Goal: Information Seeking & Learning: Learn about a topic

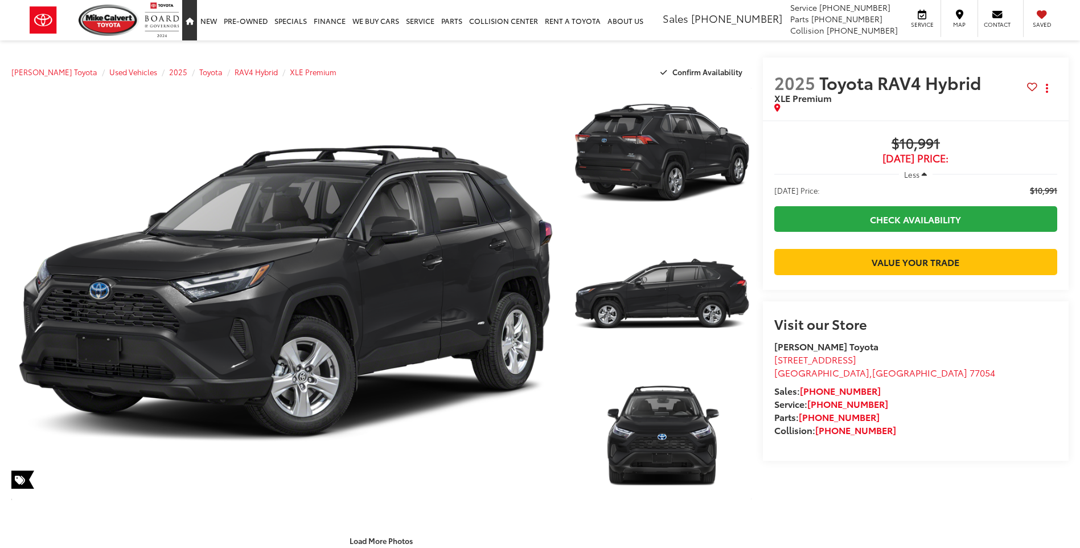
click at [191, 19] on icon "Home" at bounding box center [190, 21] width 8 height 7
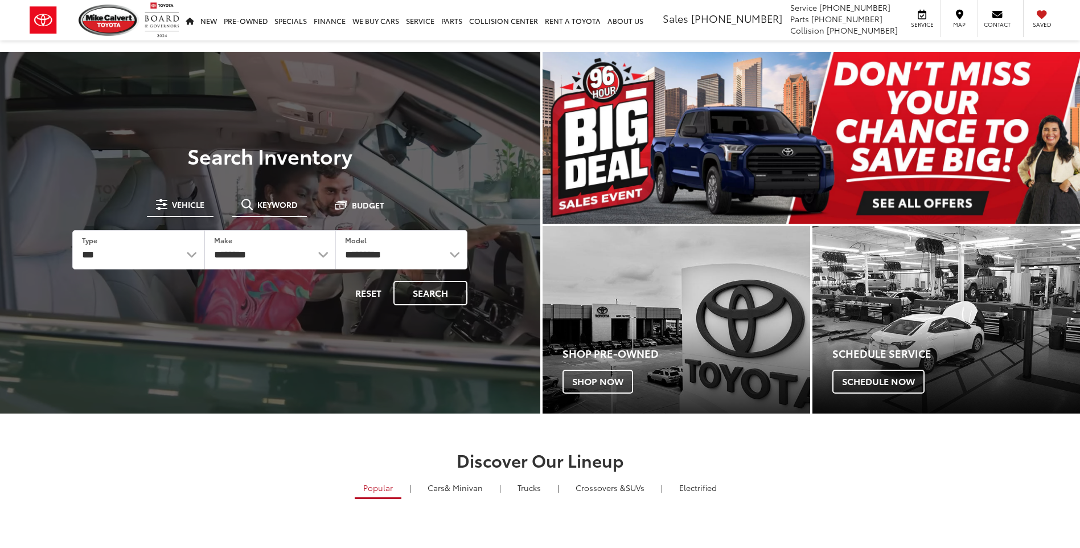
click at [262, 200] on span "Keyword" at bounding box center [277, 204] width 40 height 8
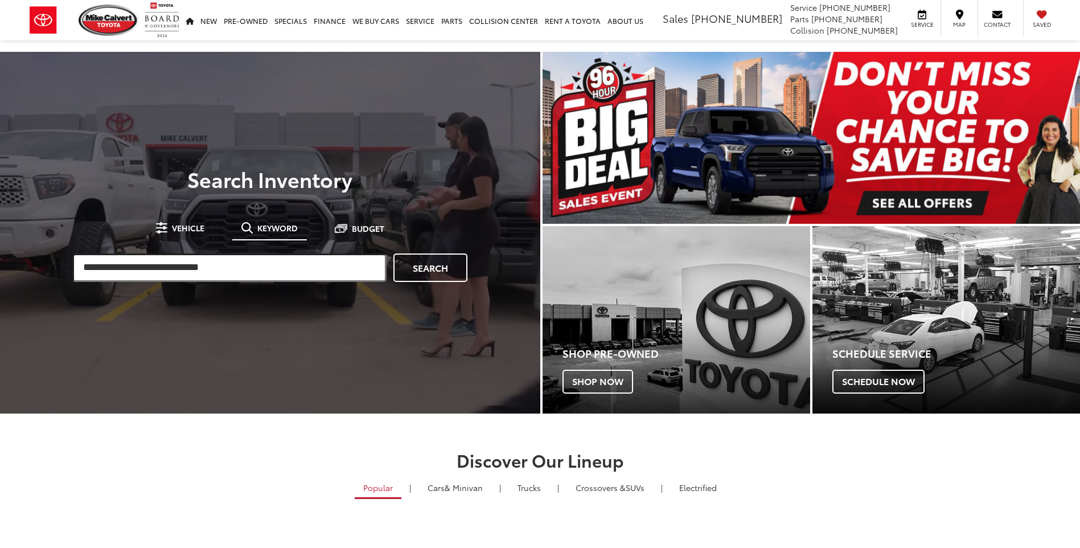
drag, startPoint x: 139, startPoint y: 264, endPoint x: 196, endPoint y: 287, distance: 61.5
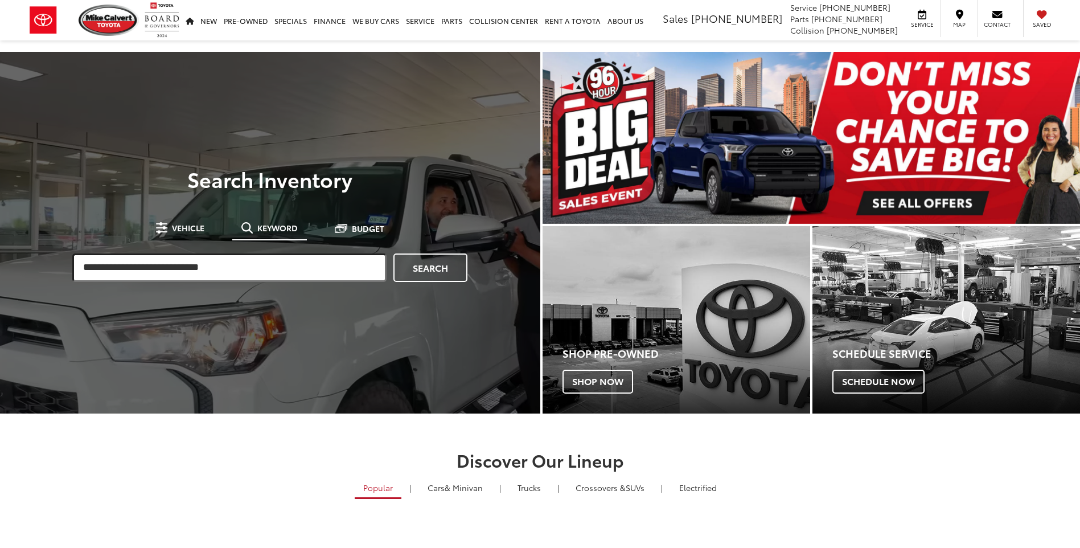
click at [143, 262] on input "search" at bounding box center [229, 267] width 314 height 28
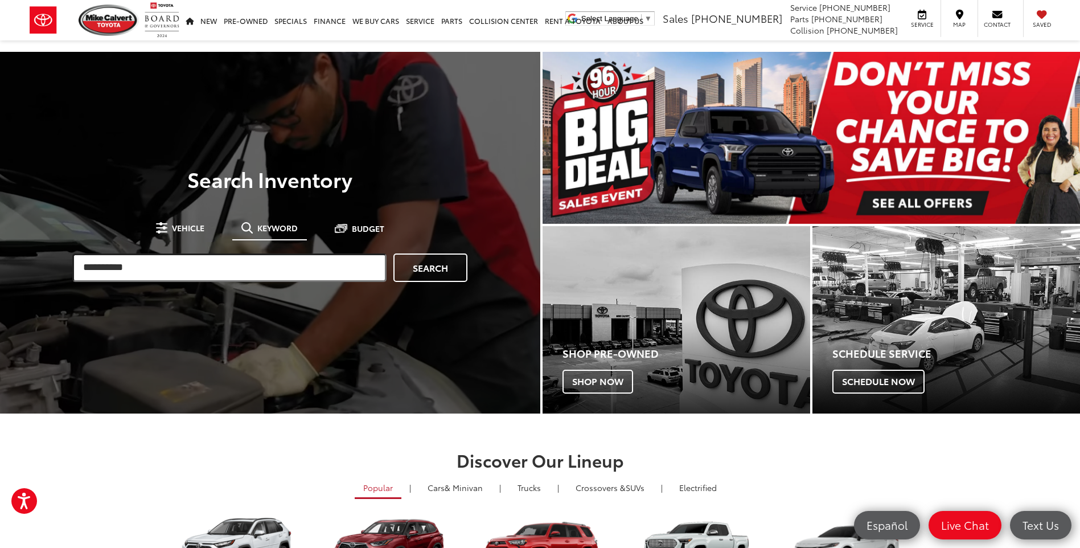
type input "**********"
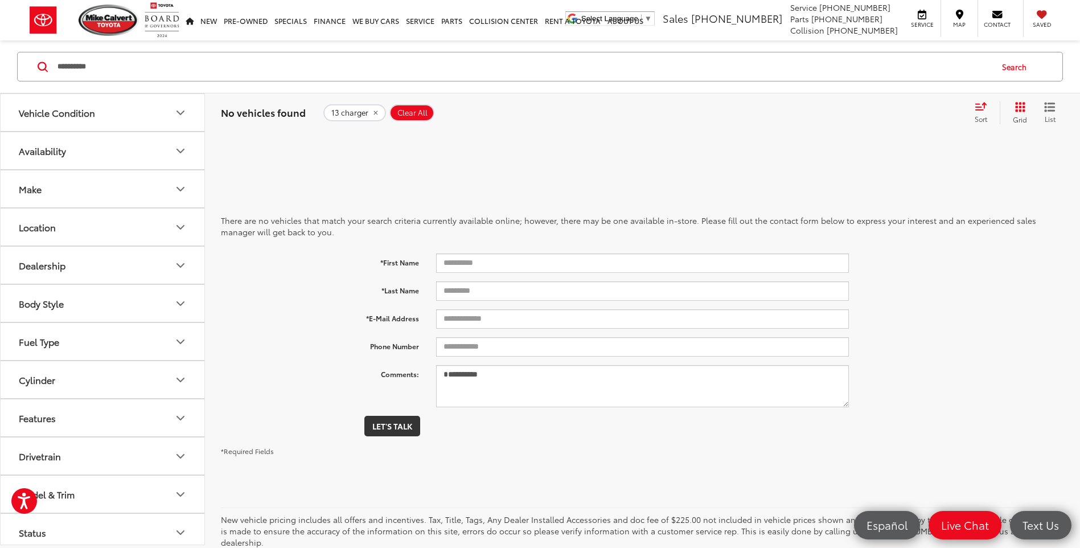
click at [374, 113] on icon "remove 13%20charger" at bounding box center [375, 113] width 4 height 4
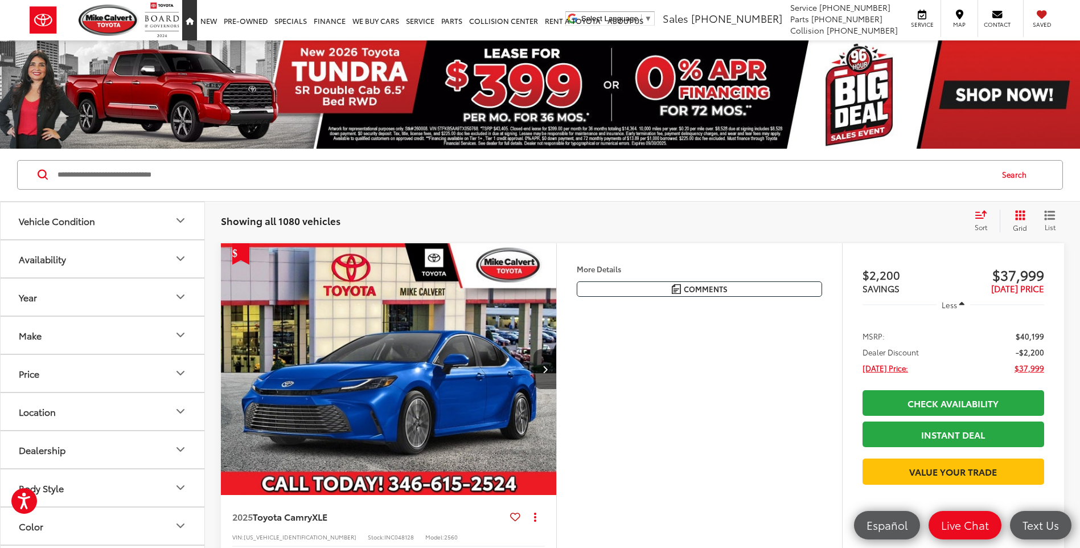
click at [189, 25] on link "Home" at bounding box center [189, 20] width 15 height 40
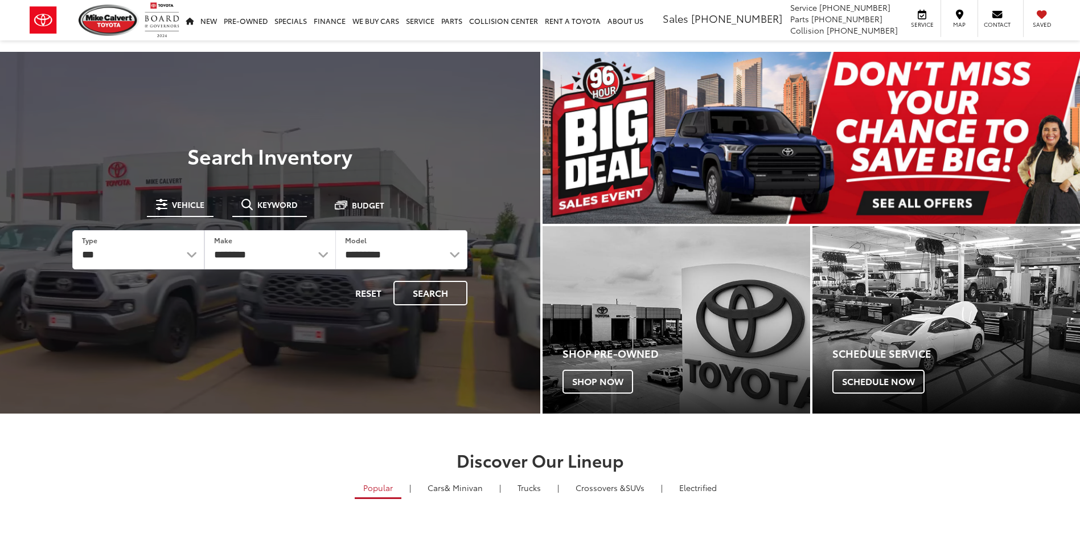
click at [266, 205] on span "Keyword" at bounding box center [277, 204] width 40 height 8
